Goal: Transaction & Acquisition: Obtain resource

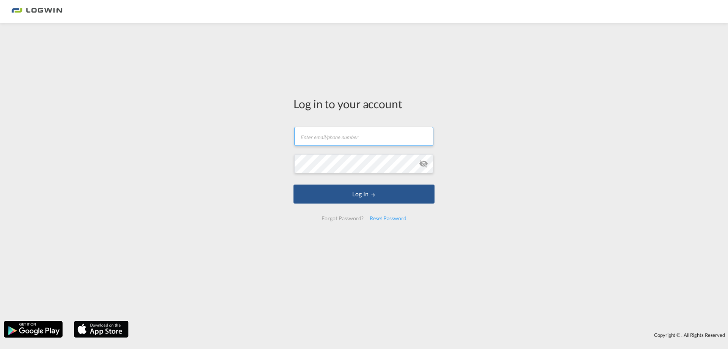
type input "[PERSON_NAME][EMAIL_ADDRESS][PERSON_NAME][DOMAIN_NAME]"
click at [332, 206] on form "[PERSON_NAME][EMAIL_ADDRESS][PERSON_NAME][DOMAIN_NAME] Email field is required …" at bounding box center [364, 173] width 141 height 109
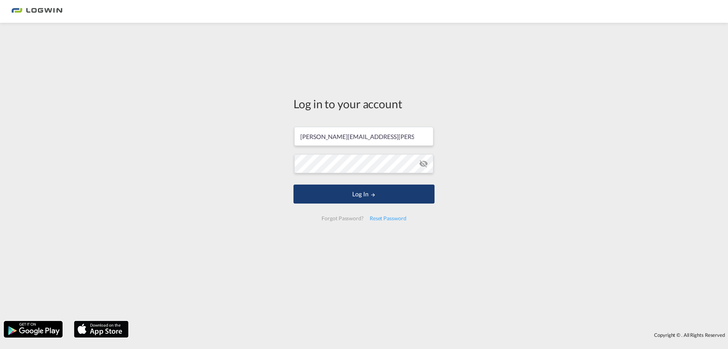
click at [337, 197] on button "Log In" at bounding box center [364, 193] width 141 height 19
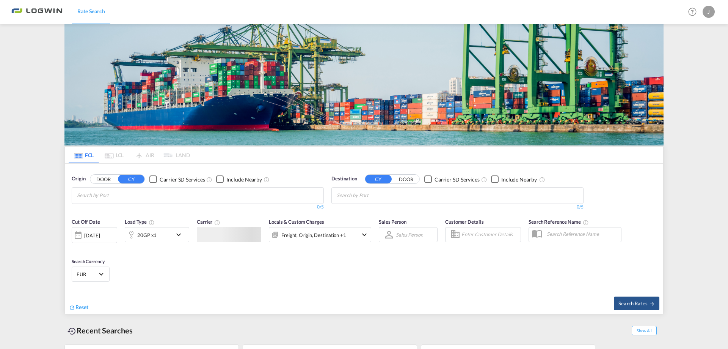
click at [153, 187] on md-chips at bounding box center [198, 195] width 252 height 16
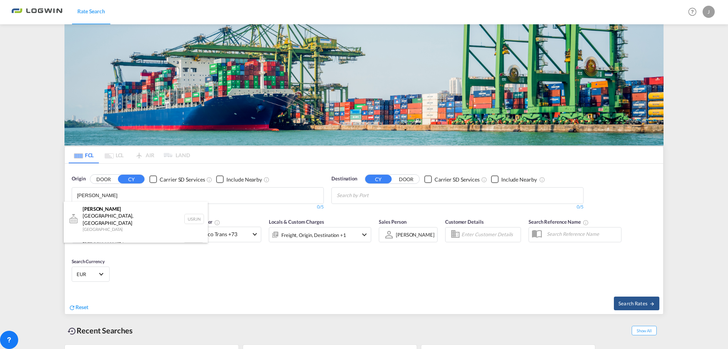
type input "[PERSON_NAME]"
click at [115, 196] on body "Rate Search Rate Search Help Resources Product Release J My Profile Logout FCL …" at bounding box center [364, 174] width 728 height 349
click at [107, 236] on div "[PERSON_NAME] dam [GEOGRAPHIC_DATA] NLRTM" at bounding box center [136, 247] width 144 height 23
click at [423, 199] on md-chips at bounding box center [458, 195] width 252 height 16
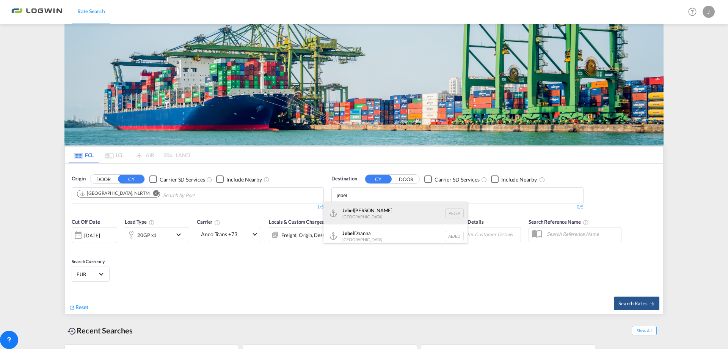
type input "jebel"
click at [403, 208] on div "[GEOGRAPHIC_DATA] [GEOGRAPHIC_DATA]" at bounding box center [396, 212] width 144 height 23
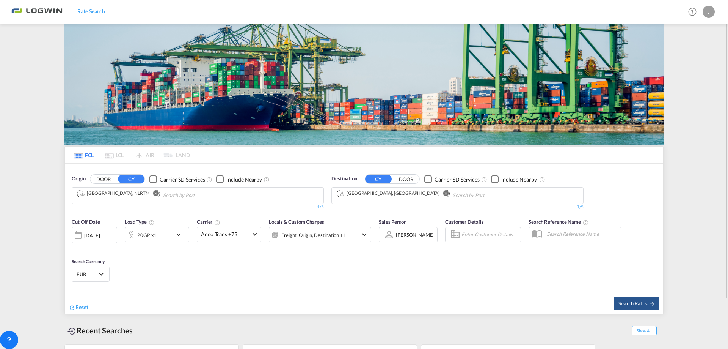
click at [170, 233] on div "20GP x1" at bounding box center [148, 234] width 47 height 15
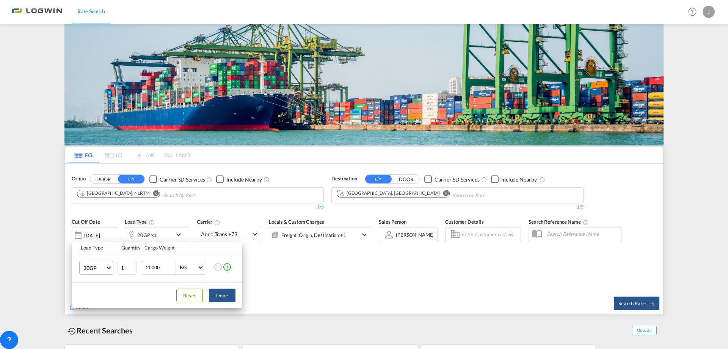
click at [99, 267] on span "20GP" at bounding box center [94, 268] width 22 height 8
click at [101, 278] on md-option "40GP" at bounding box center [103, 275] width 52 height 18
click at [220, 294] on button "Done" at bounding box center [222, 295] width 27 height 14
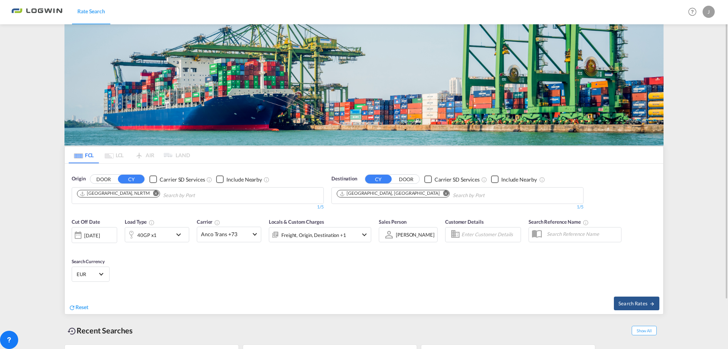
click at [622, 292] on div "Search Rates" at bounding box center [514, 303] width 297 height 22
click at [629, 305] on span "Search Rates" at bounding box center [637, 303] width 36 height 6
type input "NLRTM to AEJEA / [DATE]"
